Goal: Find specific page/section: Find specific page/section

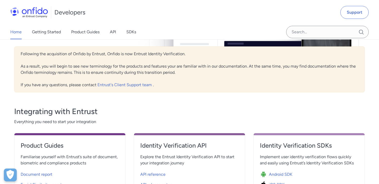
scroll to position [112, 0]
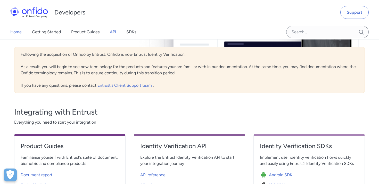
click at [111, 30] on link "API" at bounding box center [113, 32] width 6 height 14
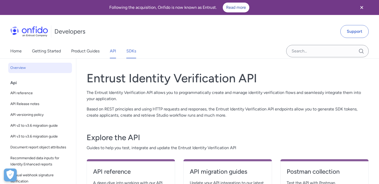
click at [134, 46] on link "SDKs" at bounding box center [131, 51] width 10 height 14
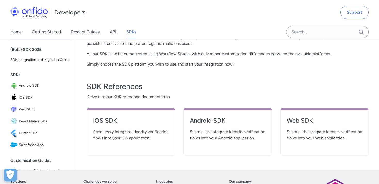
scroll to position [161, 0]
click at [299, 121] on h4 "Web SDK" at bounding box center [325, 121] width 76 height 8
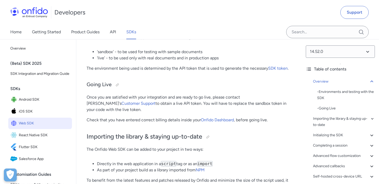
scroll to position [288, 0]
click at [155, 101] on link "Customer Support" at bounding box center [138, 103] width 34 height 5
